Goal: Transaction & Acquisition: Book appointment/travel/reservation

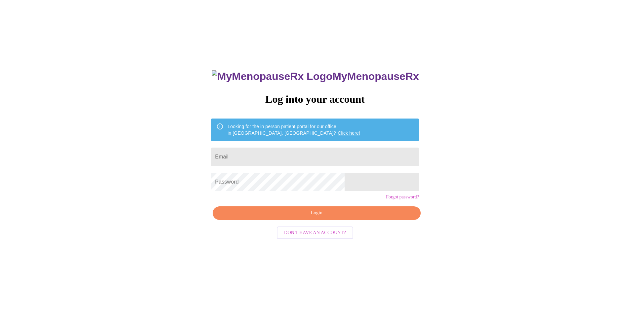
scroll to position [7, 0]
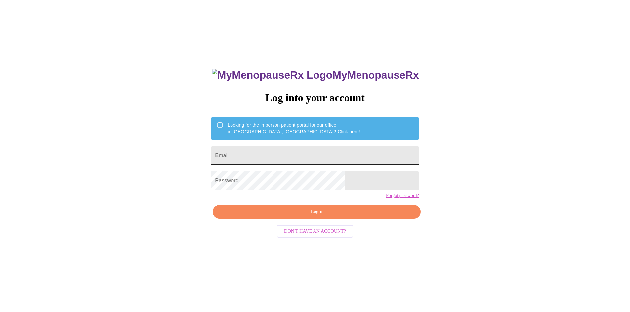
click at [269, 155] on input "Email" at bounding box center [315, 155] width 208 height 19
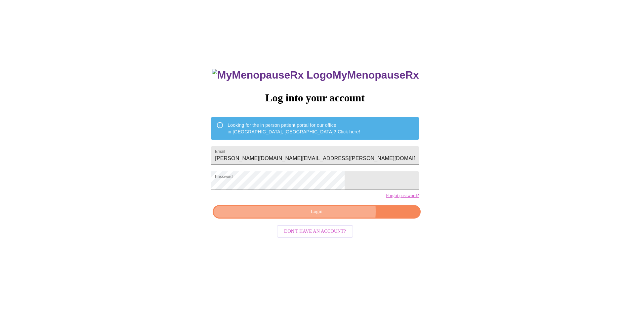
click at [332, 216] on span "Login" at bounding box center [316, 212] width 192 height 8
click at [310, 216] on span "Login" at bounding box center [316, 212] width 192 height 8
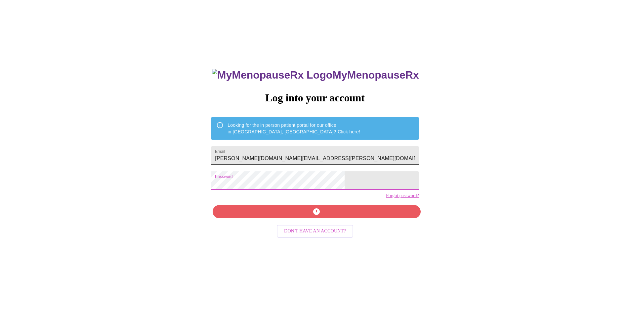
click at [320, 150] on input "[PERSON_NAME][DOMAIN_NAME][EMAIL_ADDRESS][PERSON_NAME][DOMAIN_NAME]" at bounding box center [315, 155] width 208 height 19
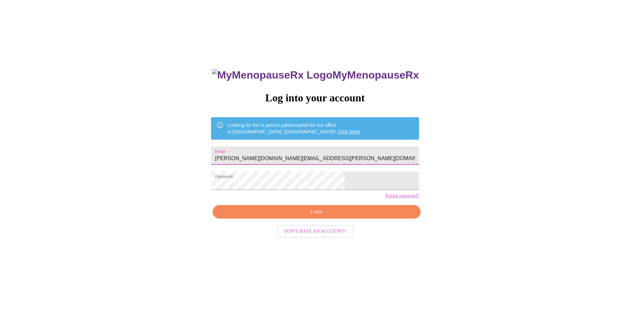
type input "[EMAIL_ADDRESS][DOMAIN_NAME]"
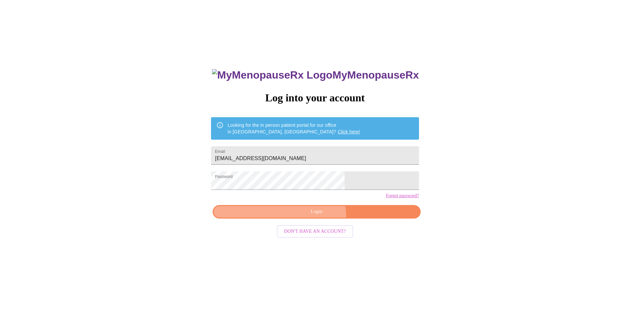
click at [306, 219] on button "Login" at bounding box center [317, 212] width 208 height 14
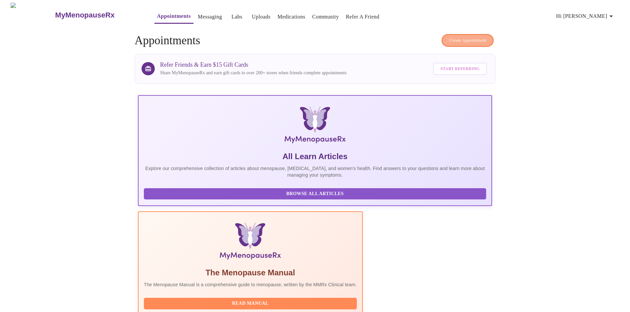
click at [453, 38] on span "Create Appointment" at bounding box center [467, 41] width 37 height 8
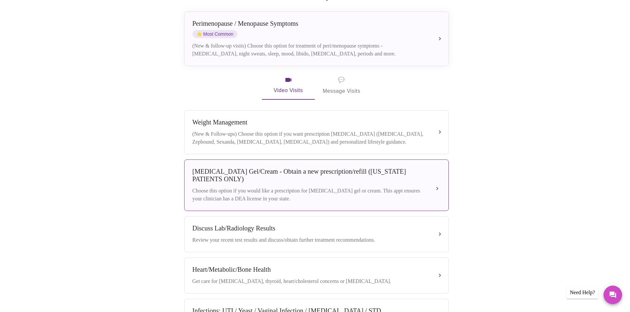
scroll to position [125, 0]
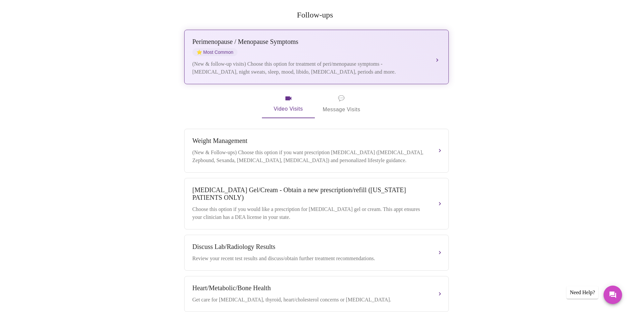
click at [438, 46] on button "[MEDICAL_DATA] / Menopause Symptoms ⭐ Most Common (New & follow-up visits) Choo…" at bounding box center [316, 57] width 265 height 55
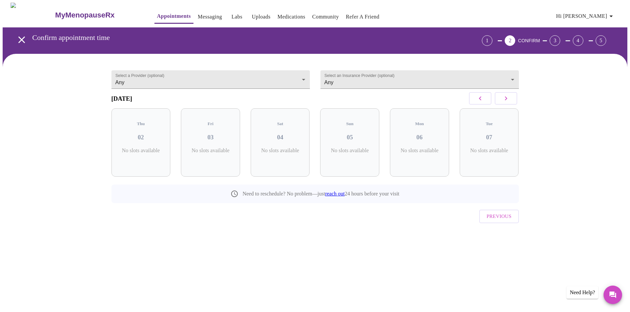
scroll to position [0, 0]
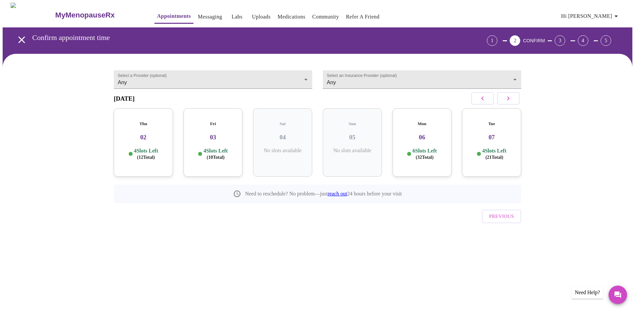
click at [214, 134] on h3 "03" at bounding box center [213, 137] width 49 height 7
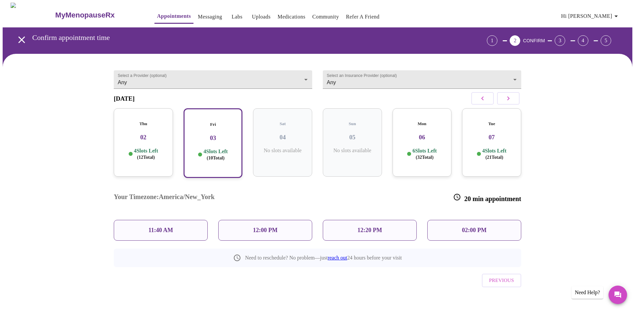
click at [474, 227] on p "02:00 PM" at bounding box center [474, 230] width 24 height 7
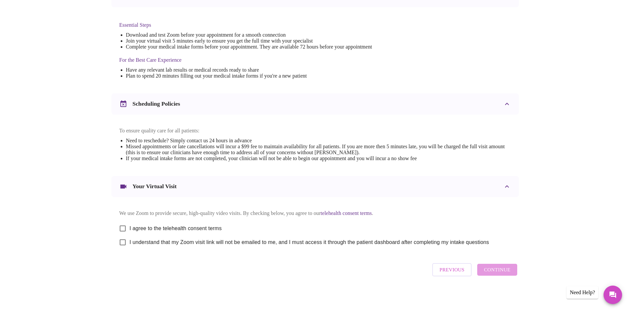
scroll to position [167, 0]
click at [120, 226] on input "I agree to the telehealth consent terms" at bounding box center [123, 229] width 14 height 14
checkbox input "true"
click at [122, 243] on input "I understand that my Zoom visit link will not be emailed to me, and I must acce…" at bounding box center [123, 243] width 14 height 14
checkbox input "true"
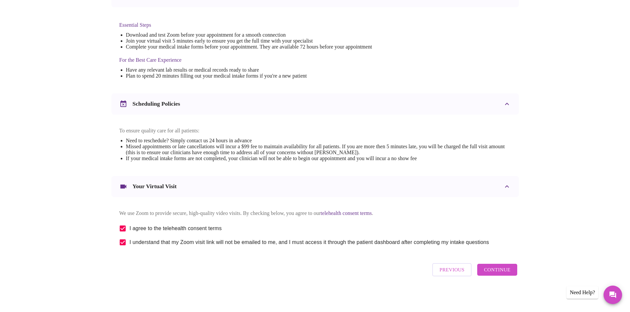
click at [508, 271] on span "Continue" at bounding box center [497, 270] width 26 height 9
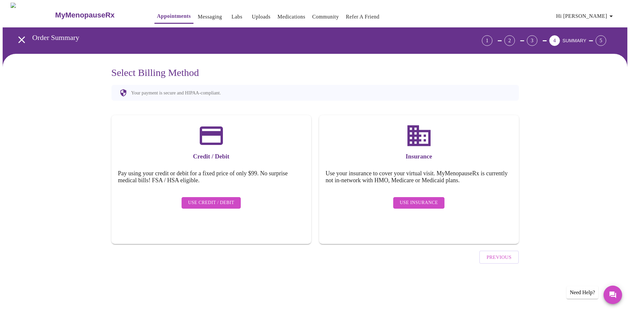
scroll to position [0, 0]
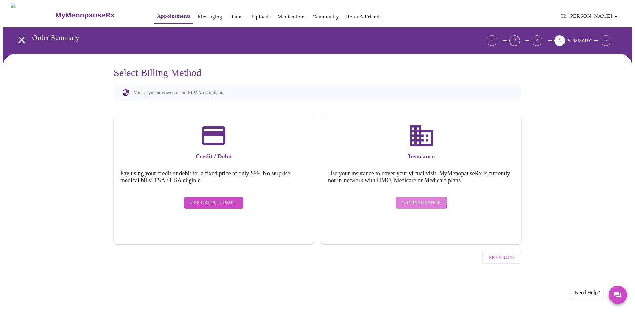
click at [421, 199] on span "Use Insurance" at bounding box center [421, 203] width 38 height 8
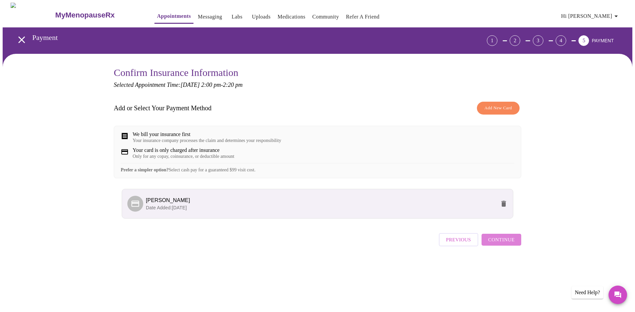
click at [504, 244] on span "Continue" at bounding box center [501, 240] width 26 height 9
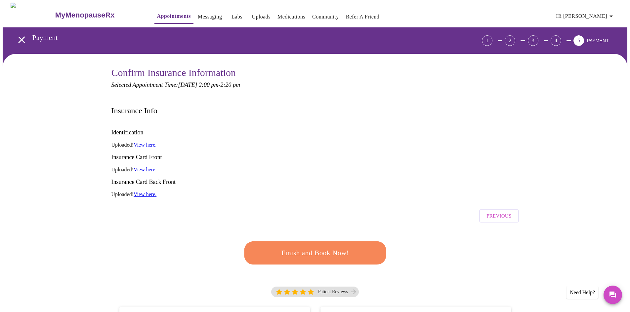
click at [142, 142] on link "View here." at bounding box center [145, 145] width 23 height 6
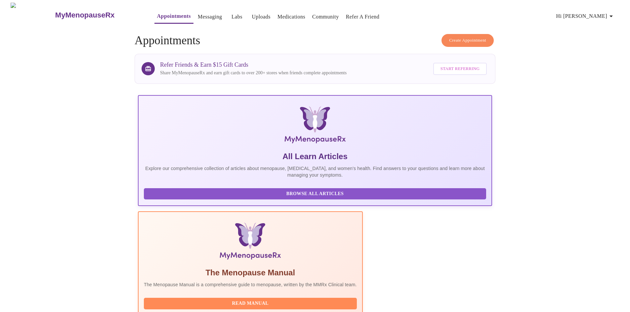
click at [252, 14] on link "Uploads" at bounding box center [261, 16] width 19 height 9
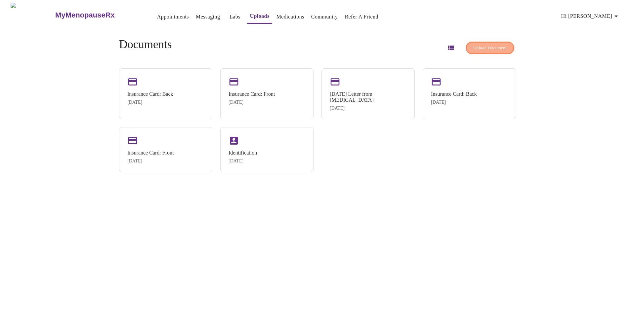
click at [478, 44] on span "Upload Document" at bounding box center [489, 48] width 33 height 8
click at [165, 92] on div "Insurance Card: Back" at bounding box center [150, 94] width 46 height 6
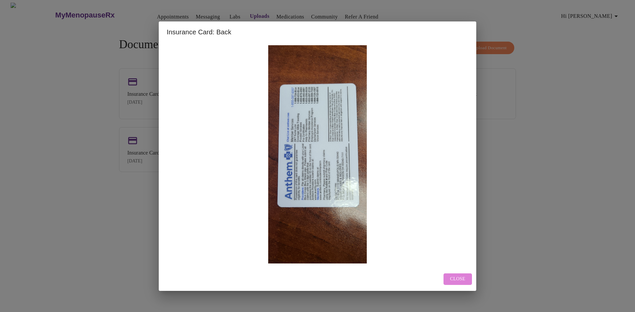
click at [462, 277] on span "Close" at bounding box center [457, 279] width 15 height 8
